Goal: Transaction & Acquisition: Book appointment/travel/reservation

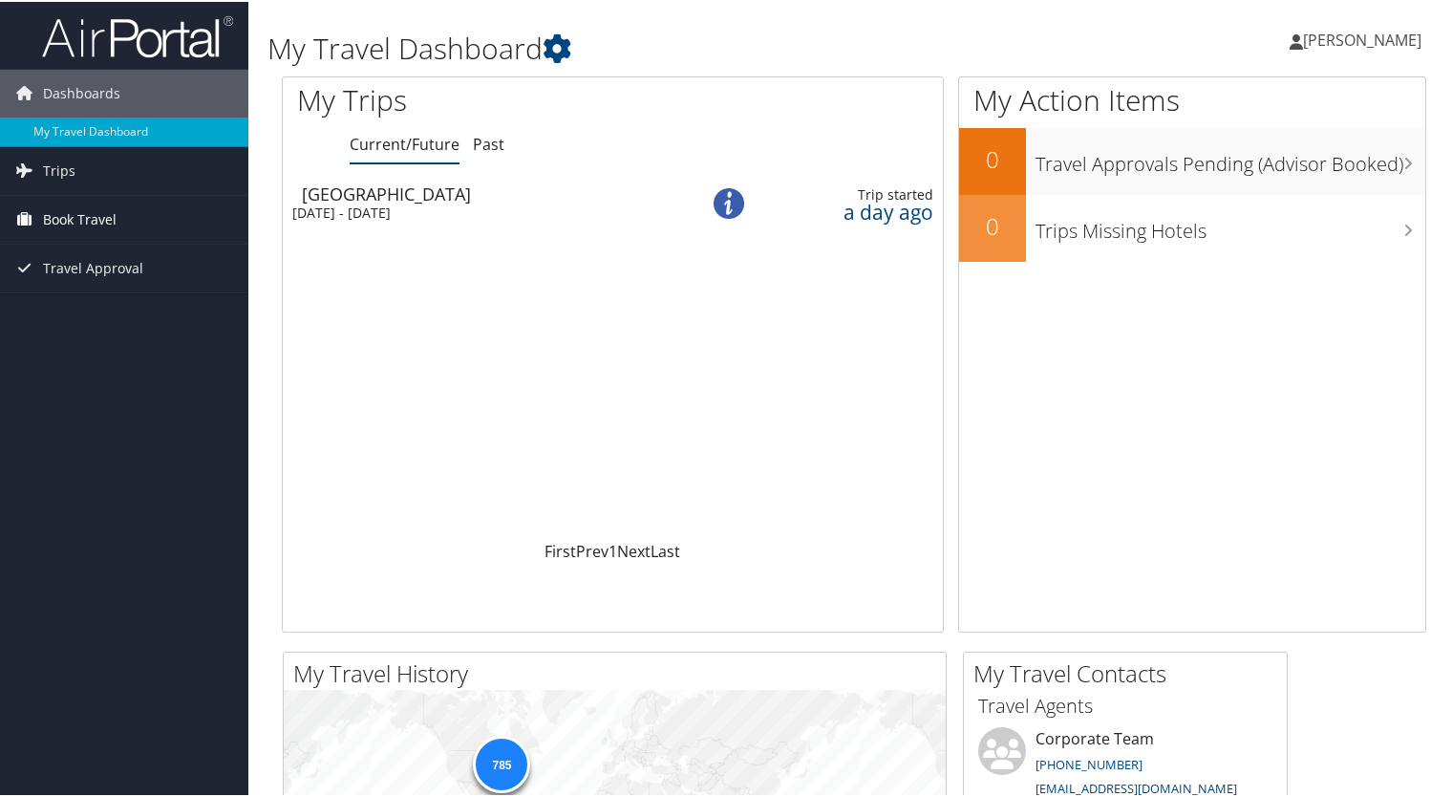
click at [92, 217] on span "Book Travel" at bounding box center [80, 218] width 74 height 48
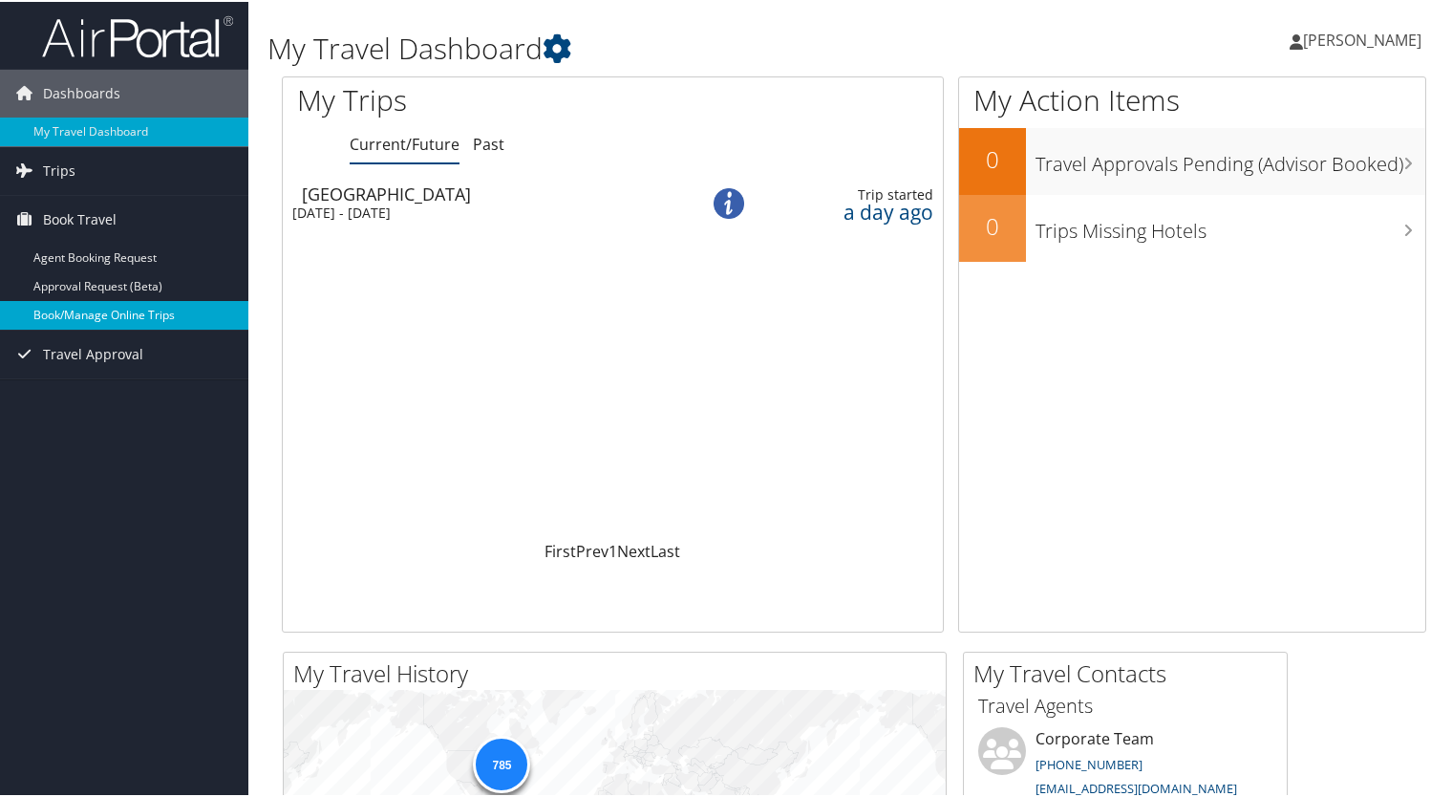
click at [92, 305] on link "Book/Manage Online Trips" at bounding box center [124, 313] width 248 height 29
